Goal: Task Accomplishment & Management: Use online tool/utility

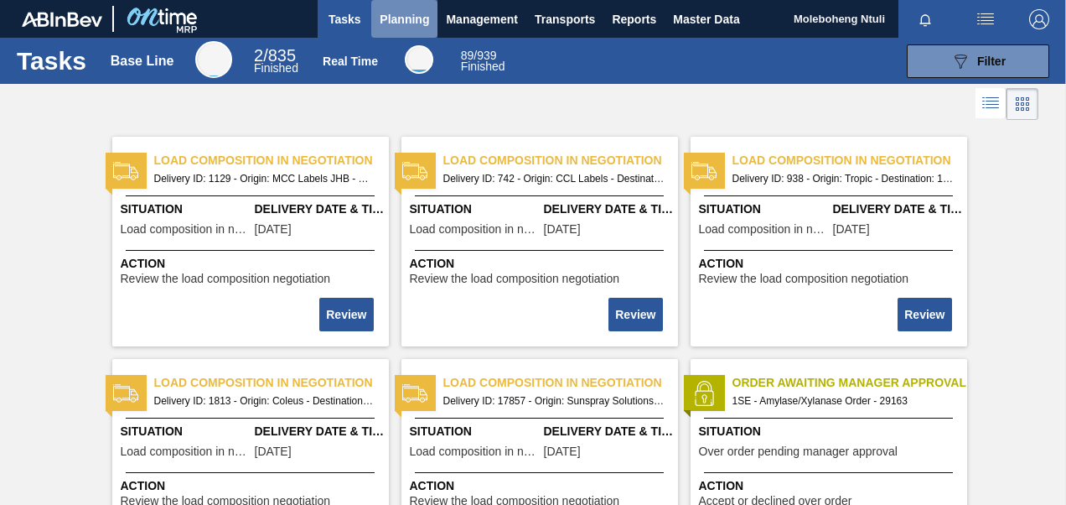
click at [397, 27] on span "Planning" at bounding box center [404, 19] width 49 height 20
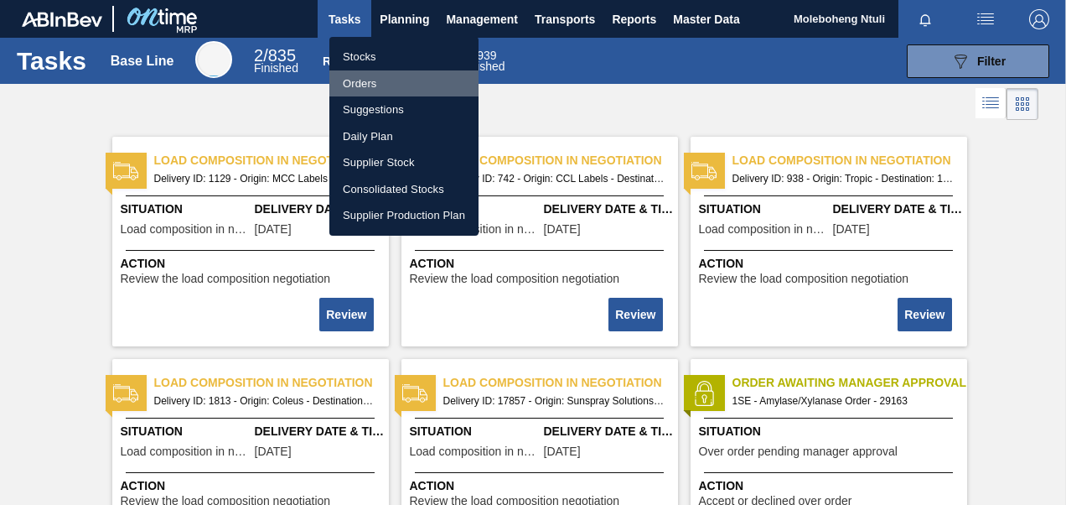
click at [373, 79] on li "Orders" at bounding box center [403, 83] width 149 height 27
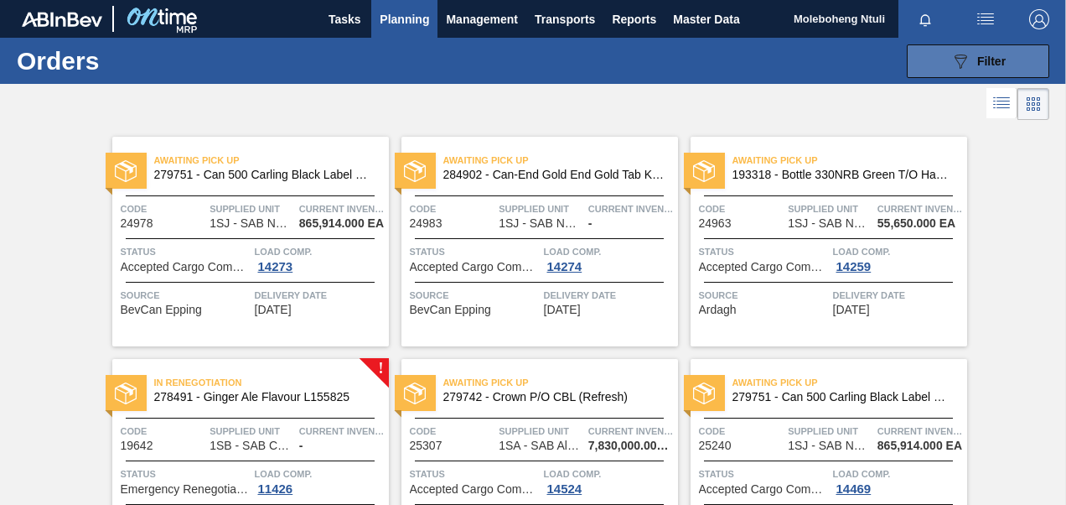
click at [973, 59] on div "089F7B8B-B2A5-4AFE-B5C0-19BA573D28AC Filter" at bounding box center [977, 61] width 55 height 20
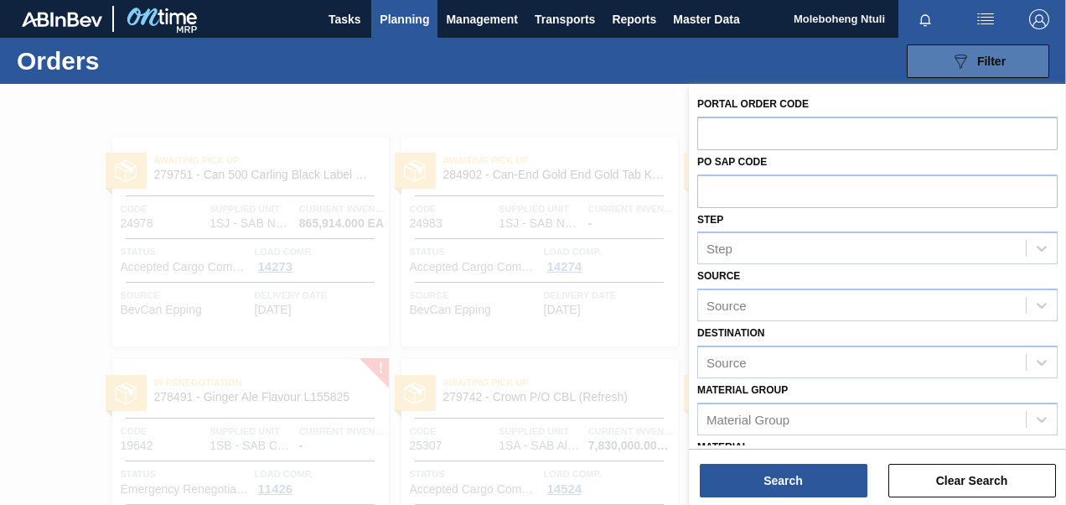
click at [973, 59] on div "089F7B8B-B2A5-4AFE-B5C0-19BA573D28AC Filter" at bounding box center [977, 61] width 55 height 20
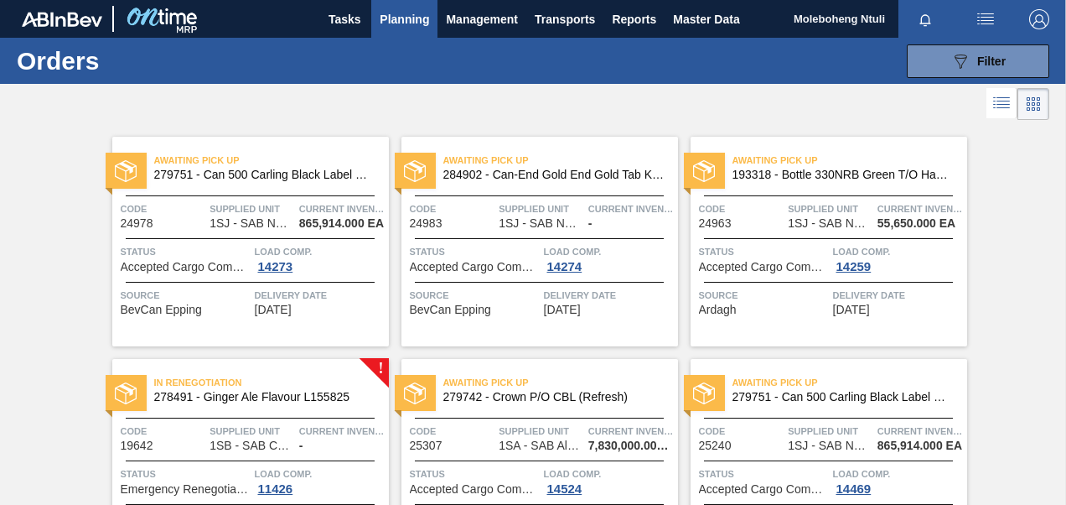
click at [997, 106] on icon at bounding box center [1002, 103] width 20 height 20
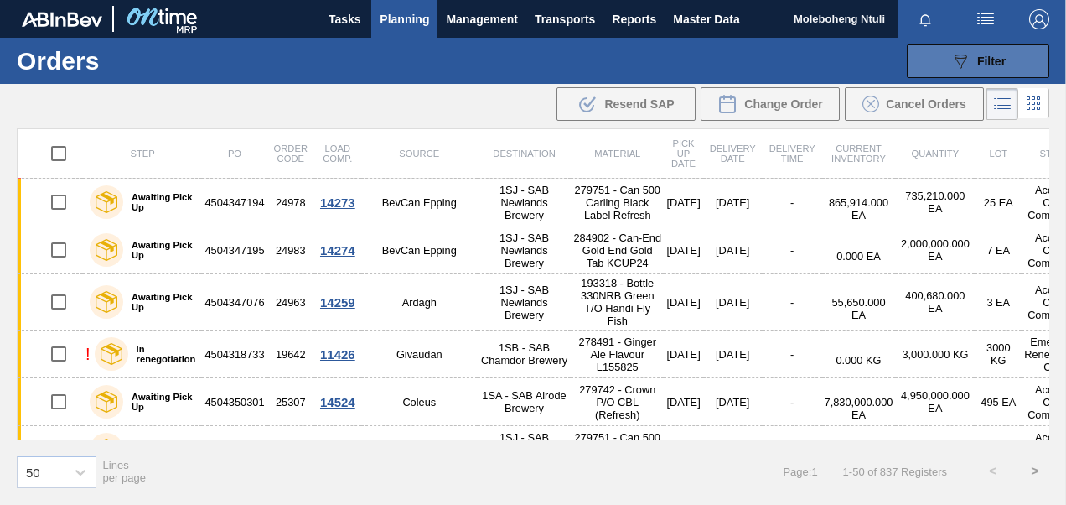
click at [977, 61] on span "Filter" at bounding box center [991, 60] width 28 height 13
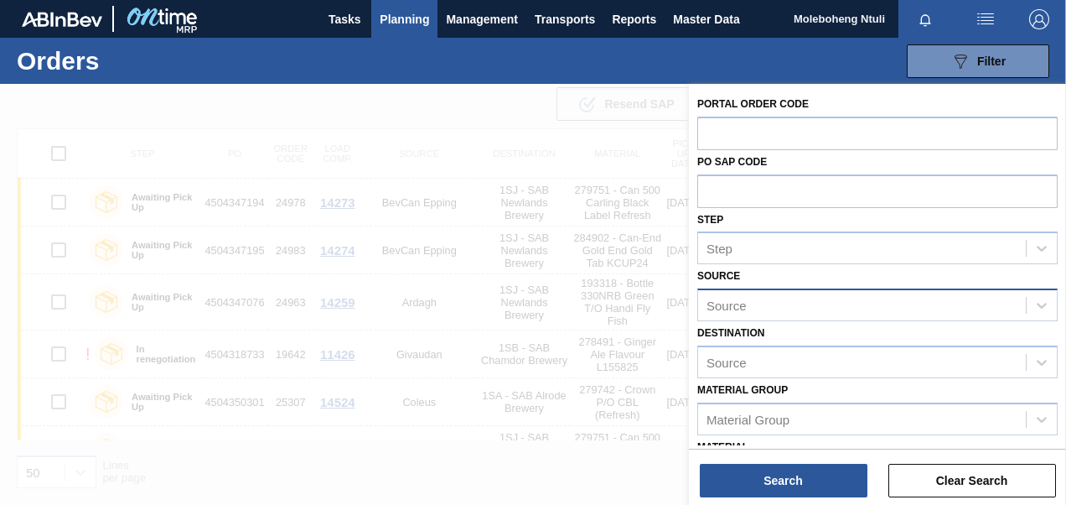
click at [897, 293] on div "Source" at bounding box center [862, 305] width 328 height 24
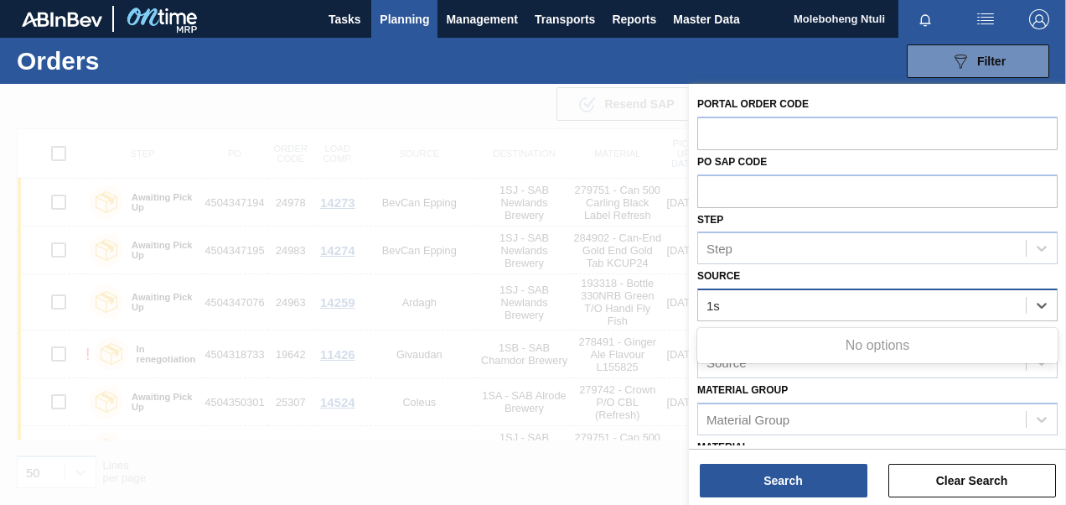
type input "1"
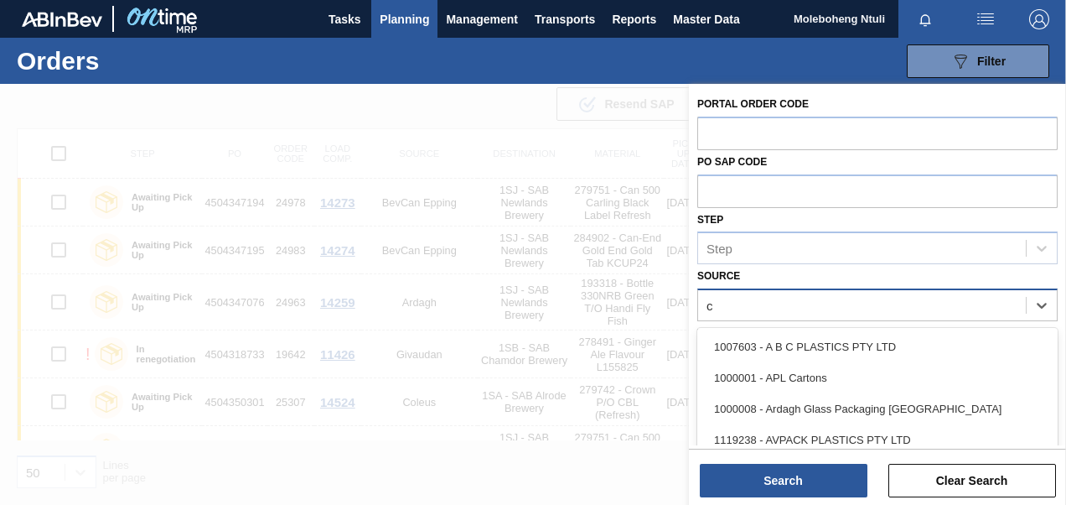
type input "co"
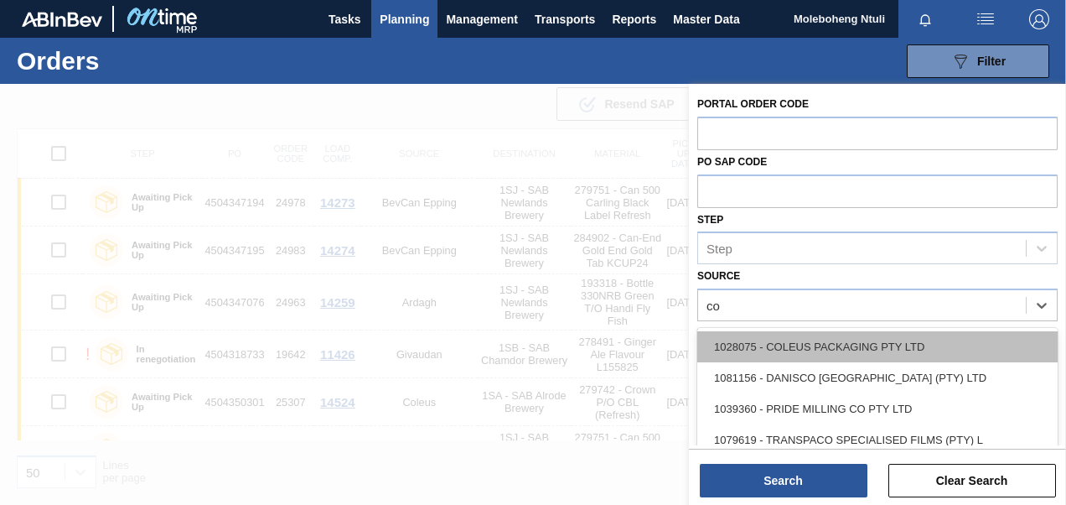
click at [892, 359] on div "1028075 - COLEUS PACKAGING PTY LTD" at bounding box center [877, 346] width 360 height 31
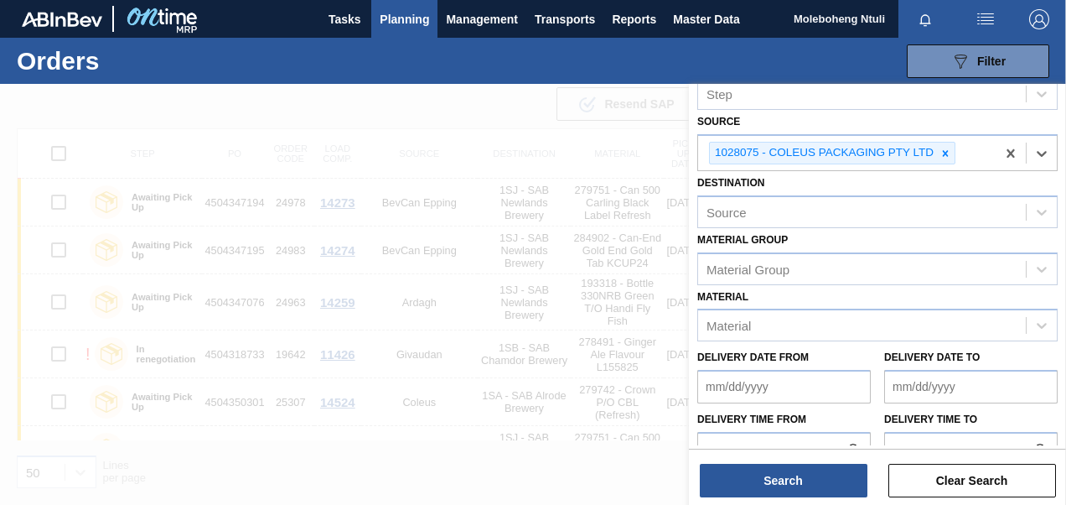
scroll to position [168, 0]
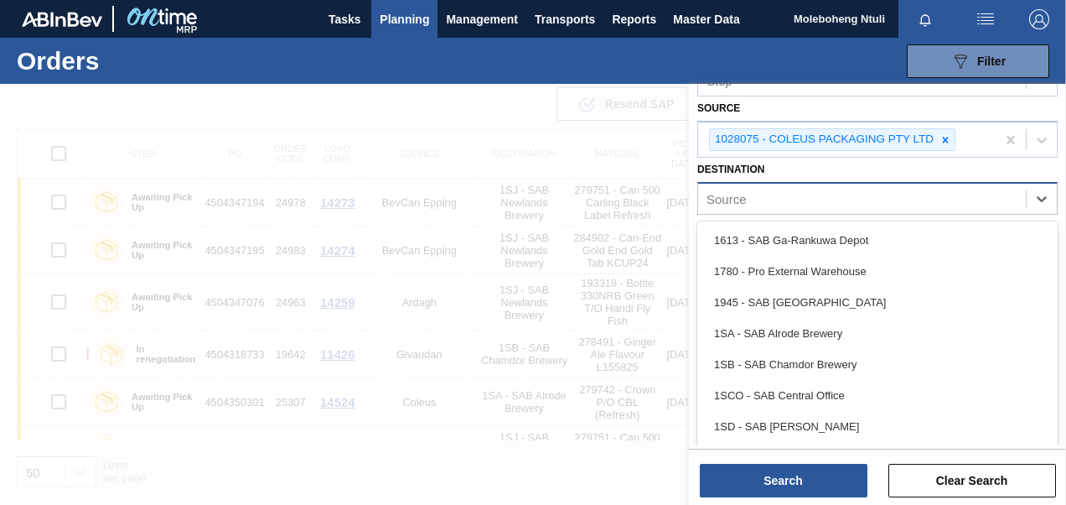
click at [826, 201] on div "Source" at bounding box center [862, 198] width 328 height 24
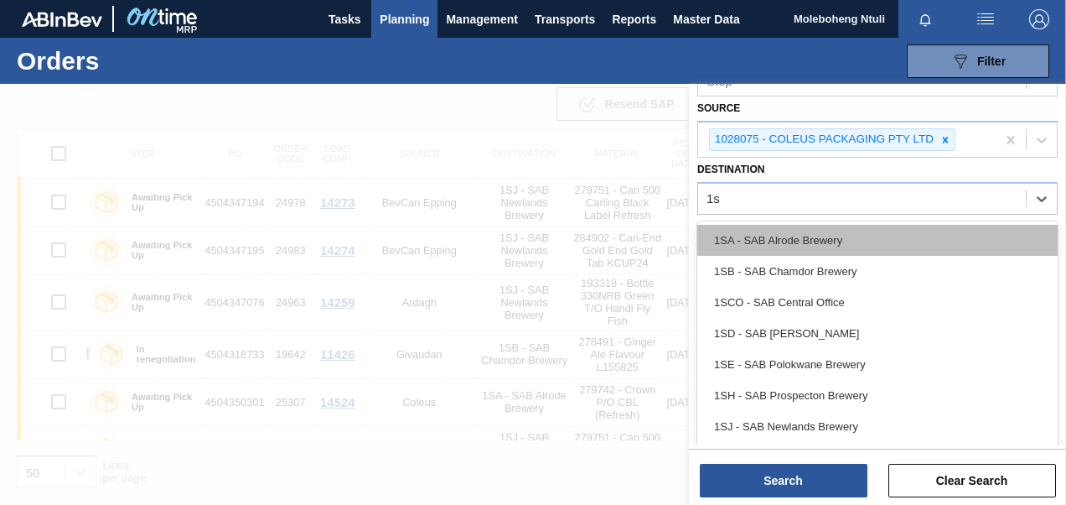
type input "1sj"
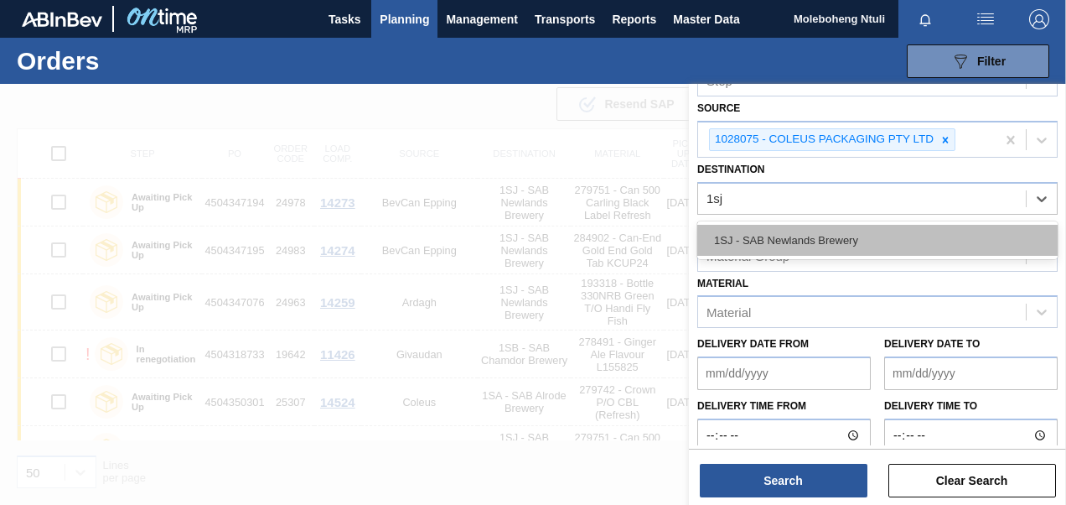
click at [808, 239] on div "1SJ - SAB Newlands Brewery" at bounding box center [877, 240] width 360 height 31
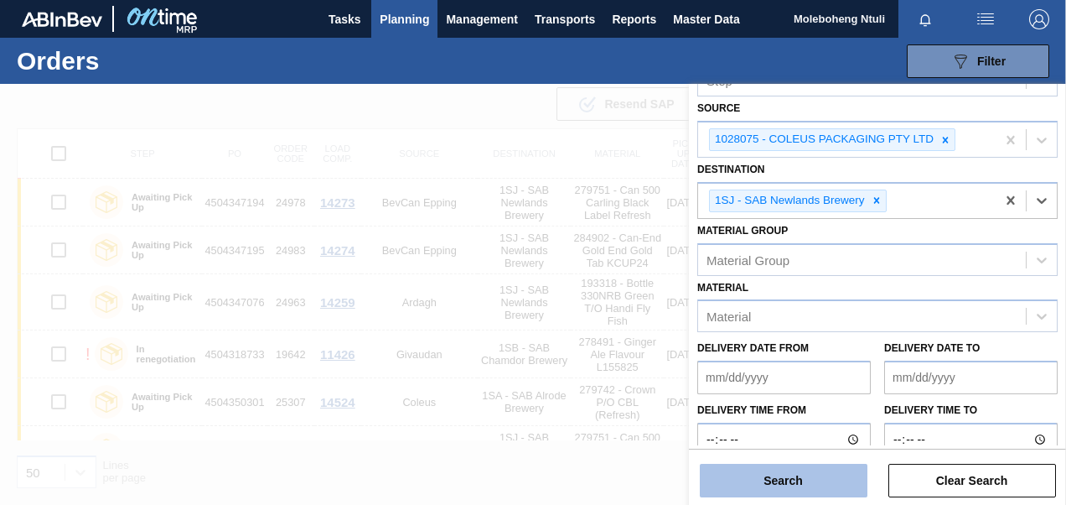
click at [788, 476] on button "Search" at bounding box center [784, 480] width 168 height 34
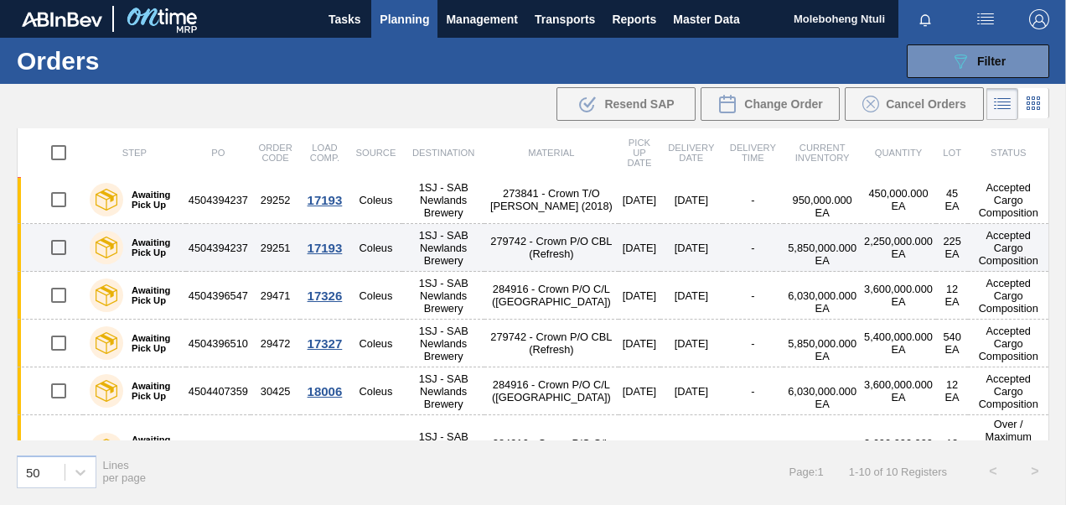
scroll to position [213, 0]
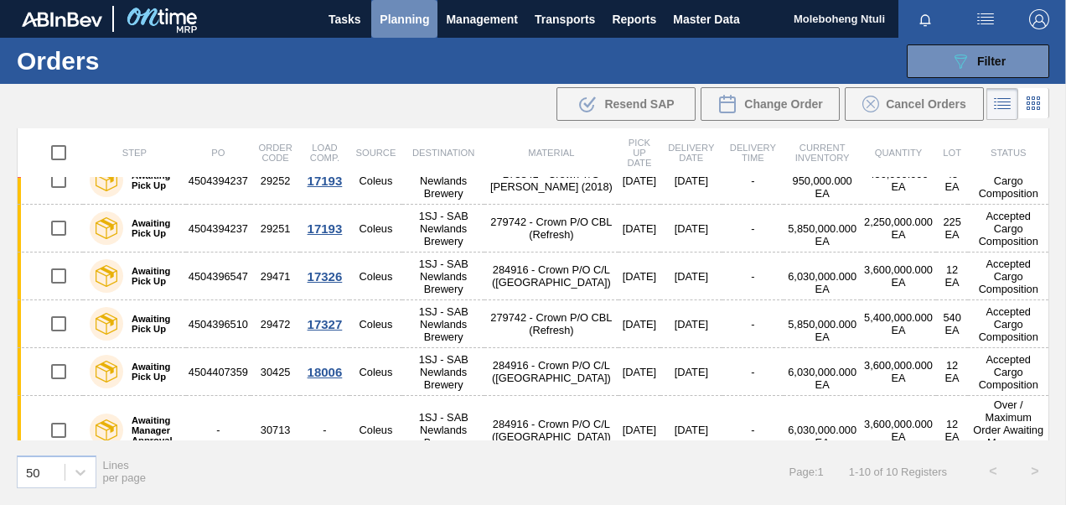
click at [416, 22] on span "Planning" at bounding box center [404, 19] width 49 height 20
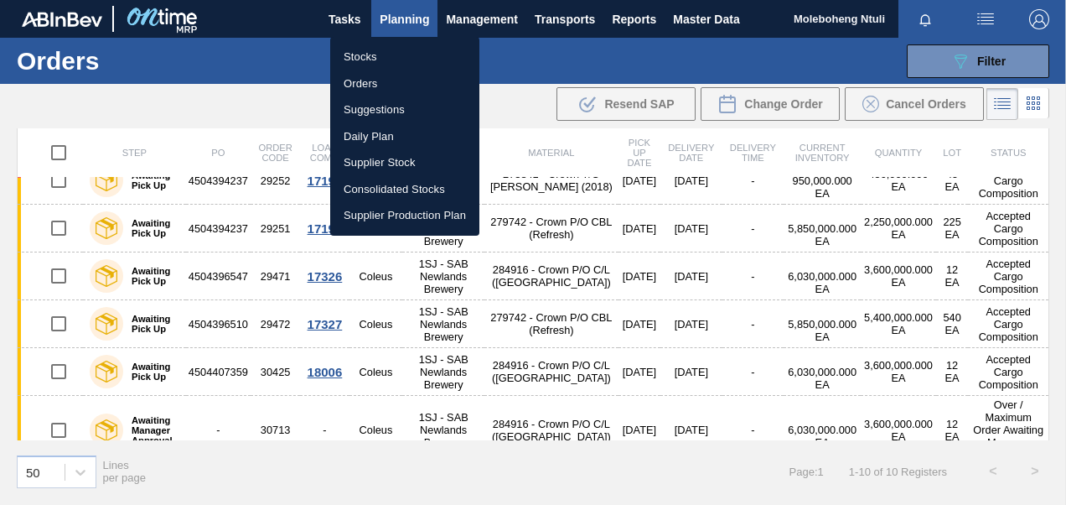
click at [585, 25] on div at bounding box center [533, 252] width 1066 height 505
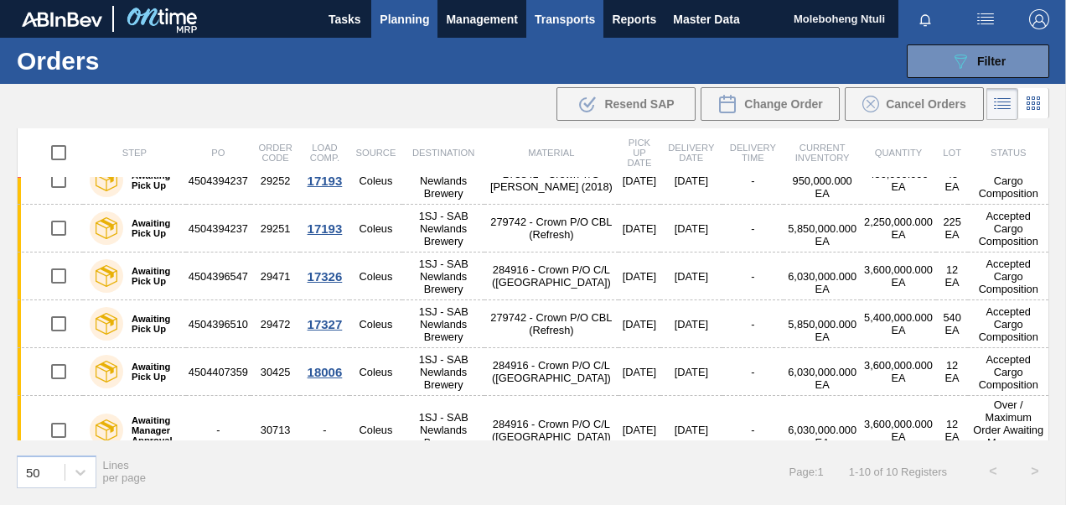
click at [582, 22] on span "Transports" at bounding box center [565, 19] width 60 height 20
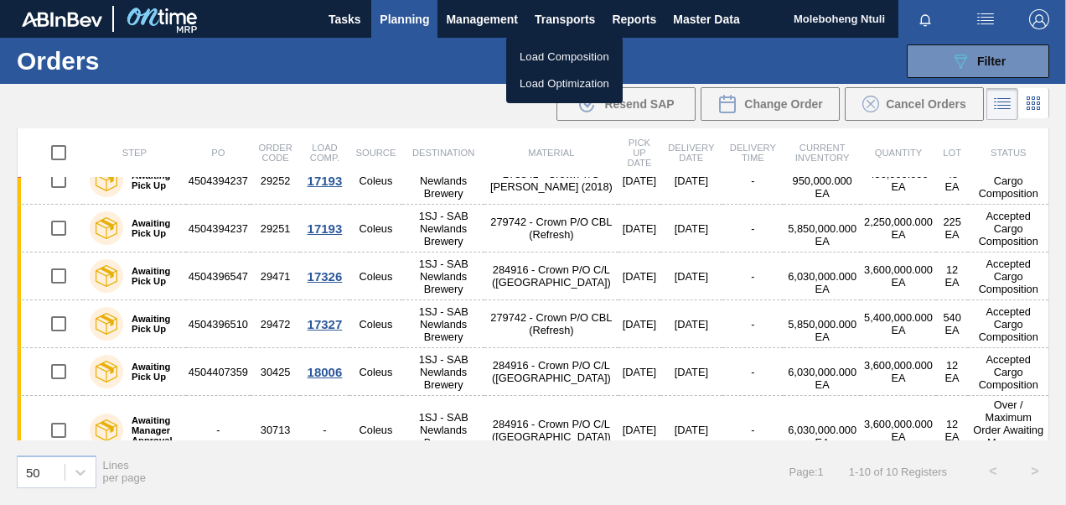
click at [480, 8] on div at bounding box center [533, 252] width 1066 height 505
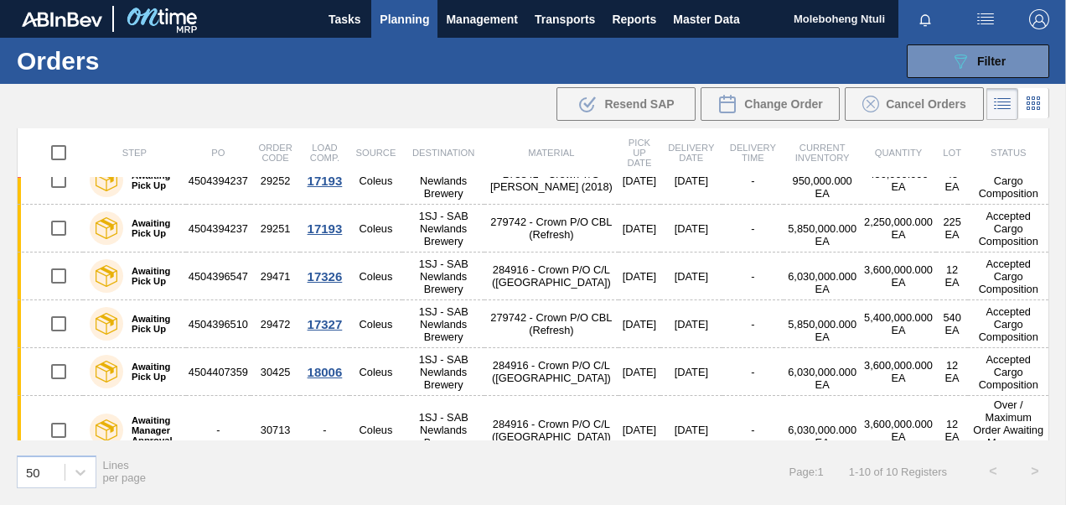
click at [480, 17] on span "Management" at bounding box center [482, 19] width 72 height 20
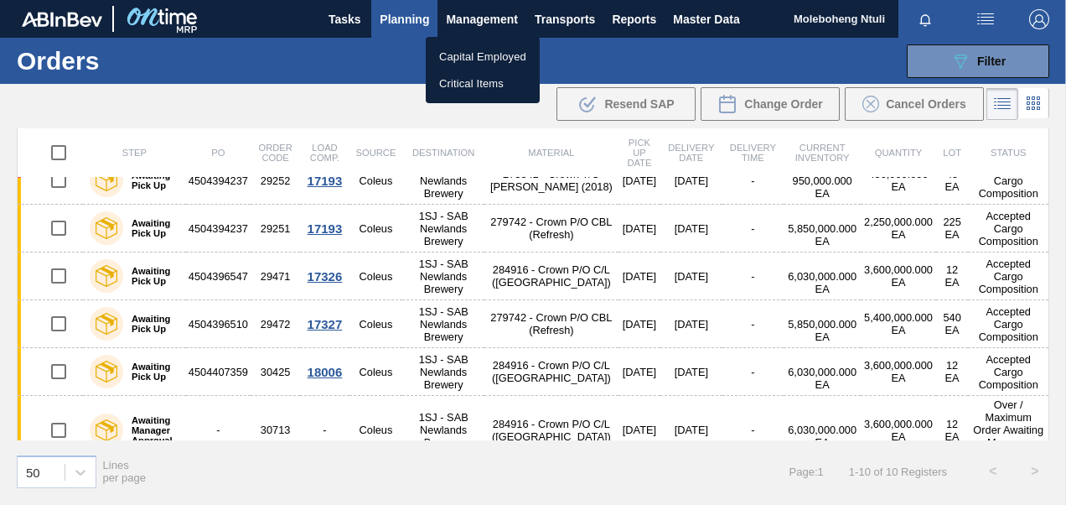
click at [406, 49] on div at bounding box center [533, 252] width 1066 height 505
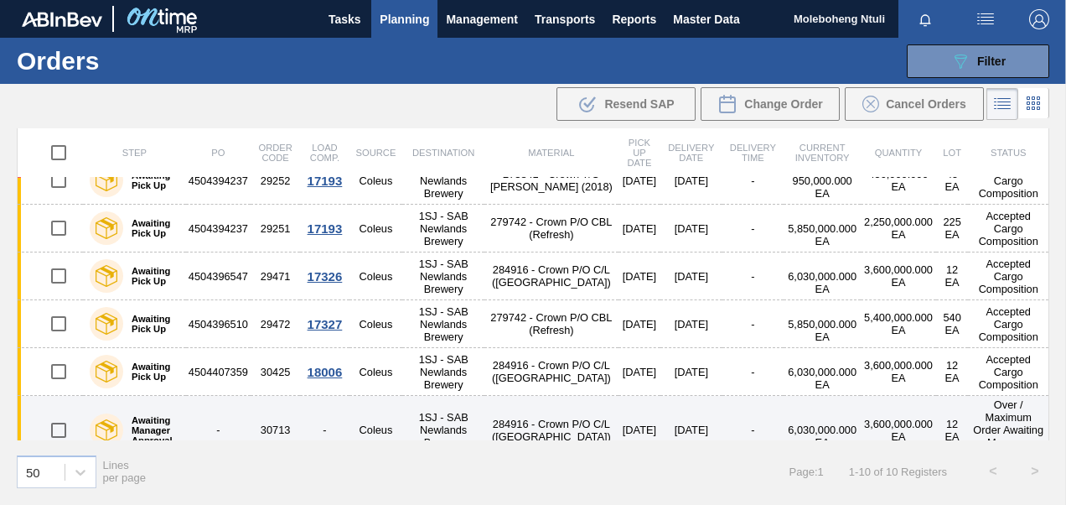
click at [271, 406] on td "30713" at bounding box center [275, 430] width 49 height 69
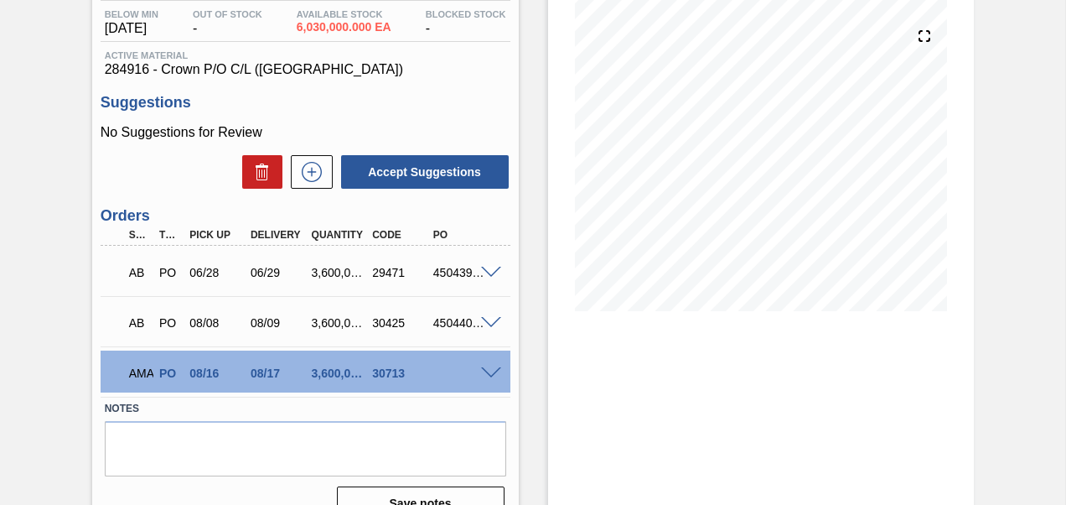
scroll to position [216, 0]
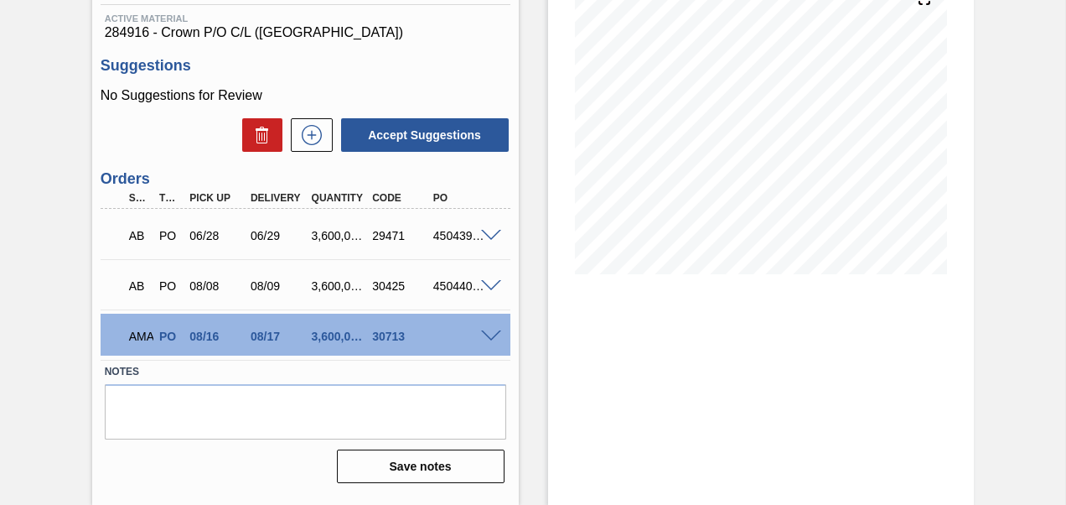
click at [484, 336] on span at bounding box center [491, 336] width 20 height 13
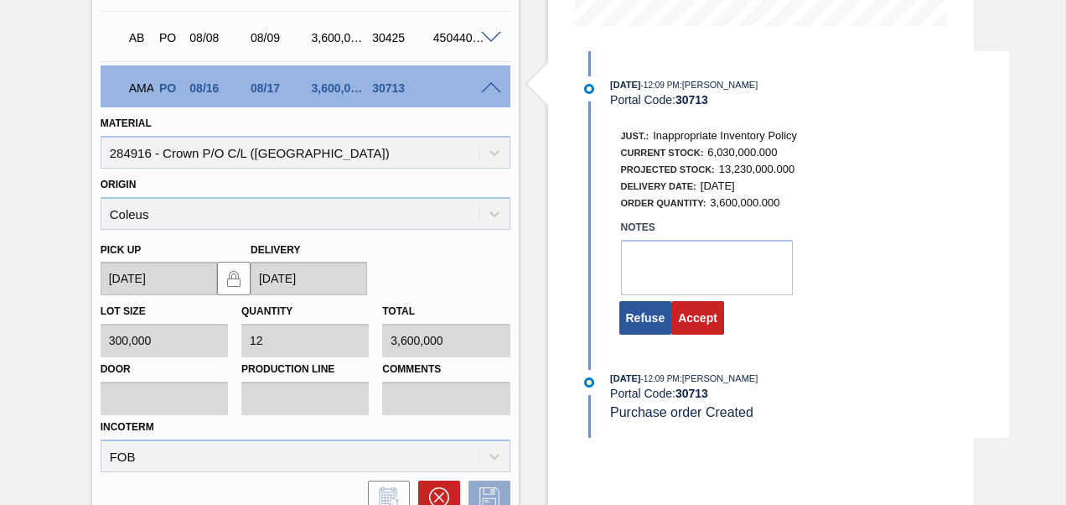
scroll to position [448, 0]
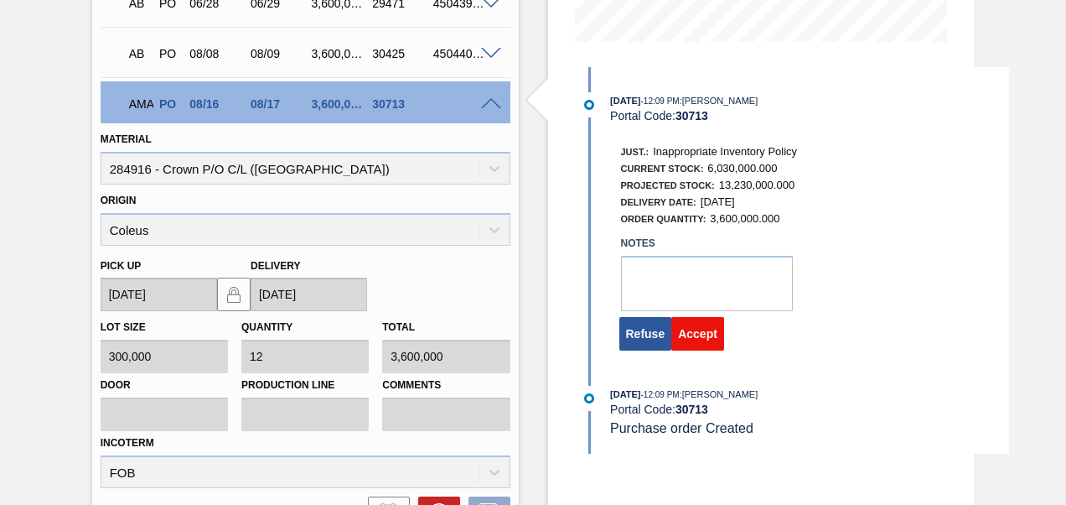
click at [709, 350] on button "Accept" at bounding box center [697, 334] width 53 height 34
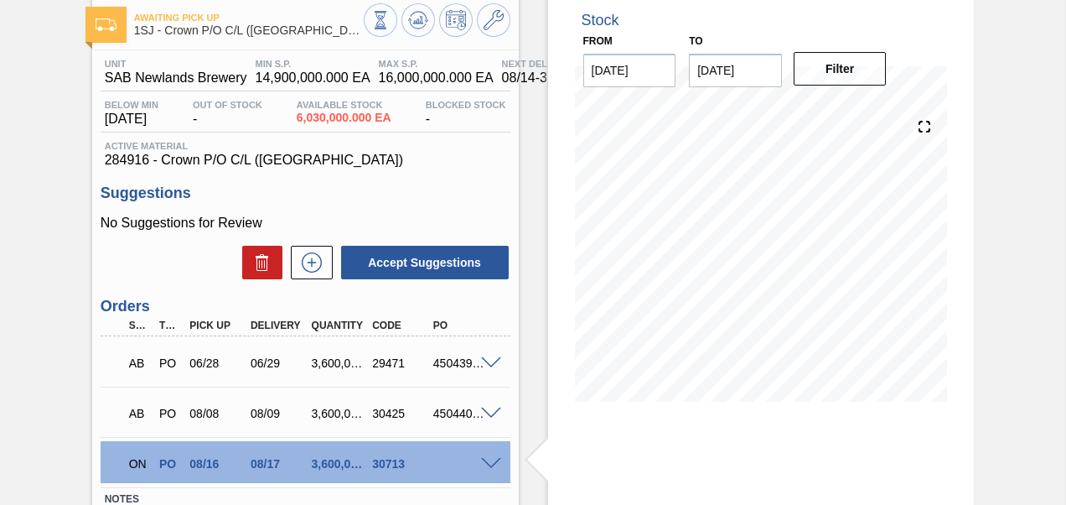
scroll to position [0, 0]
